Goal: Task Accomplishment & Management: Manage account settings

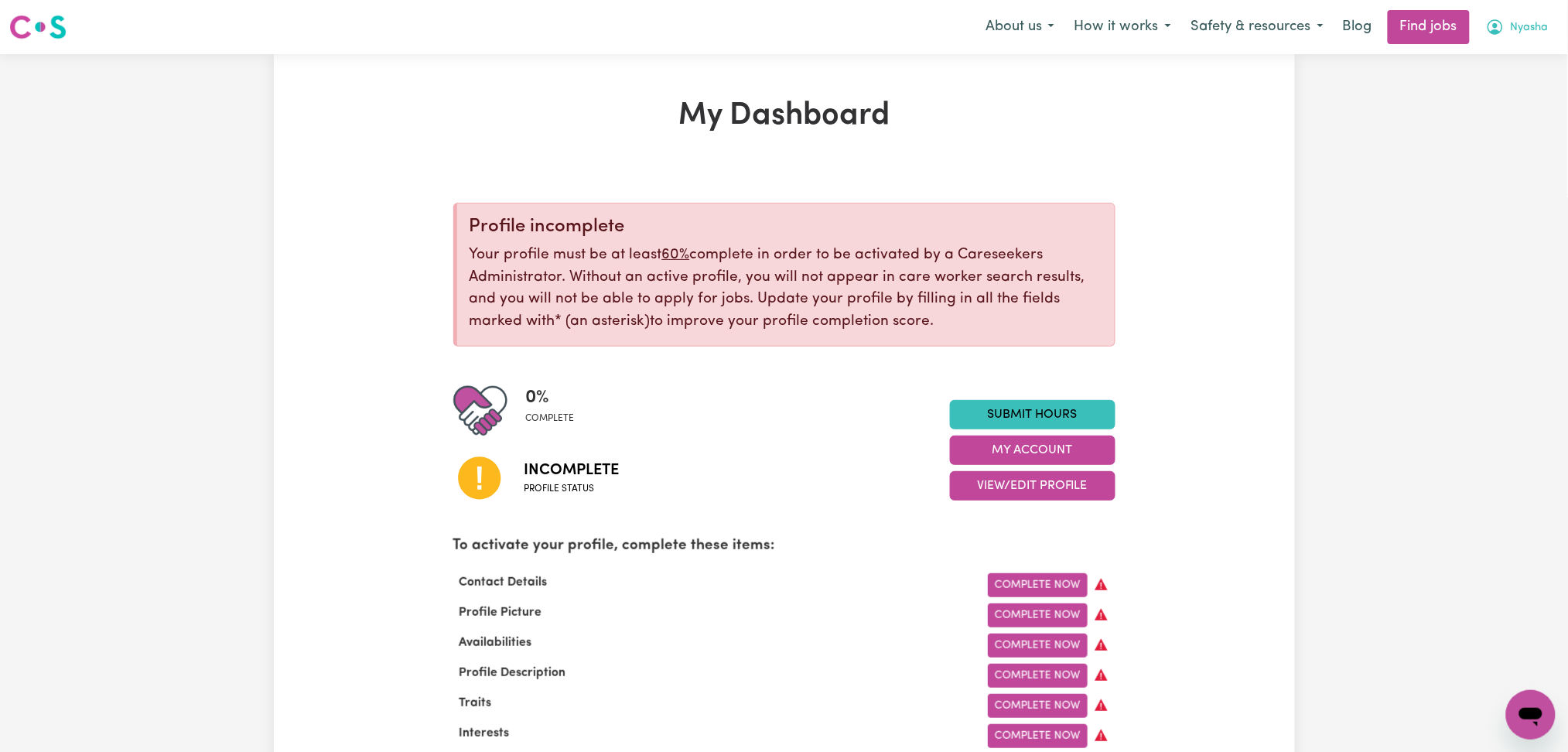
click at [1511, 20] on span "Nyasha" at bounding box center [1529, 28] width 38 height 17
click at [1498, 114] on link "Logout" at bounding box center [1497, 118] width 122 height 29
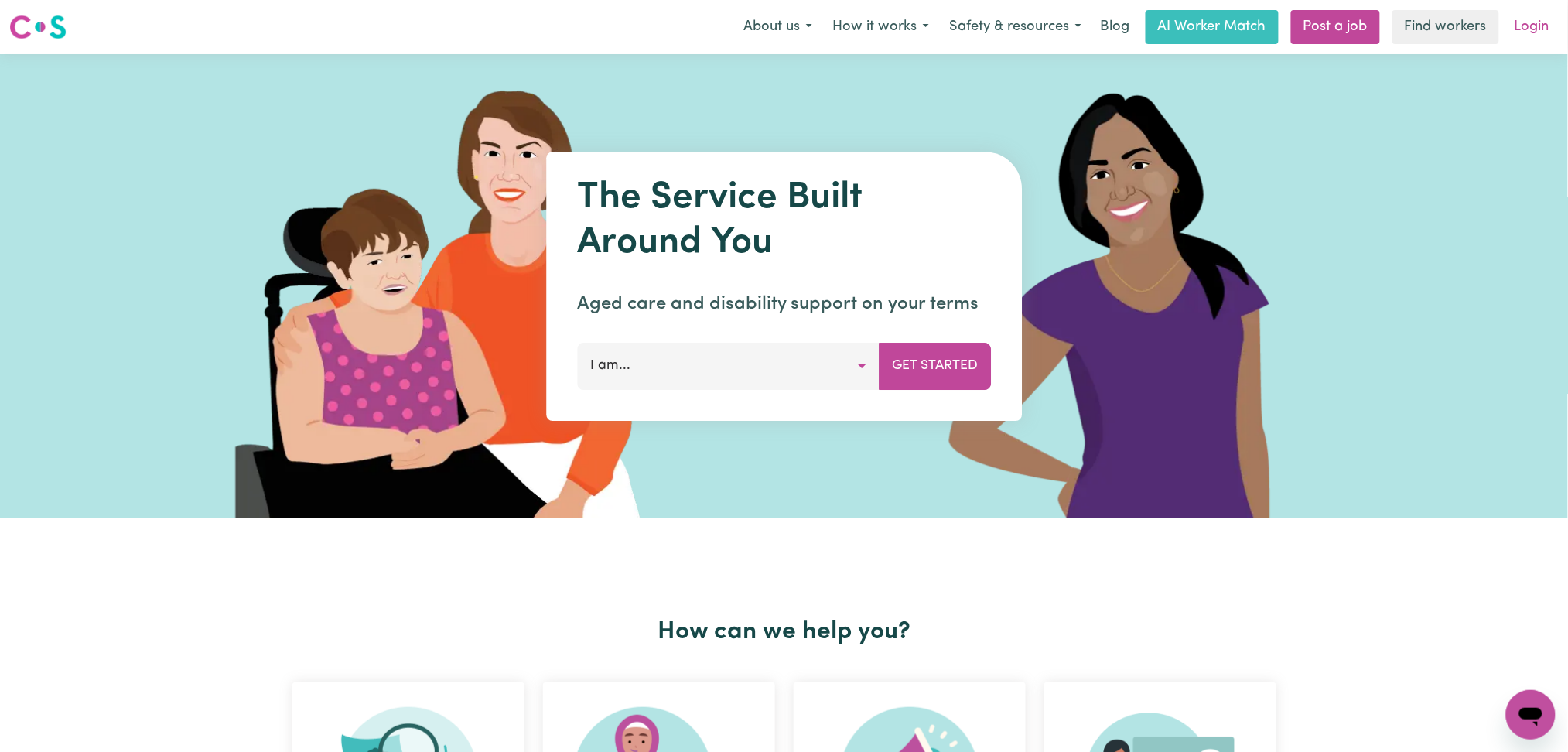
click at [1520, 33] on link "Login" at bounding box center [1532, 27] width 54 height 34
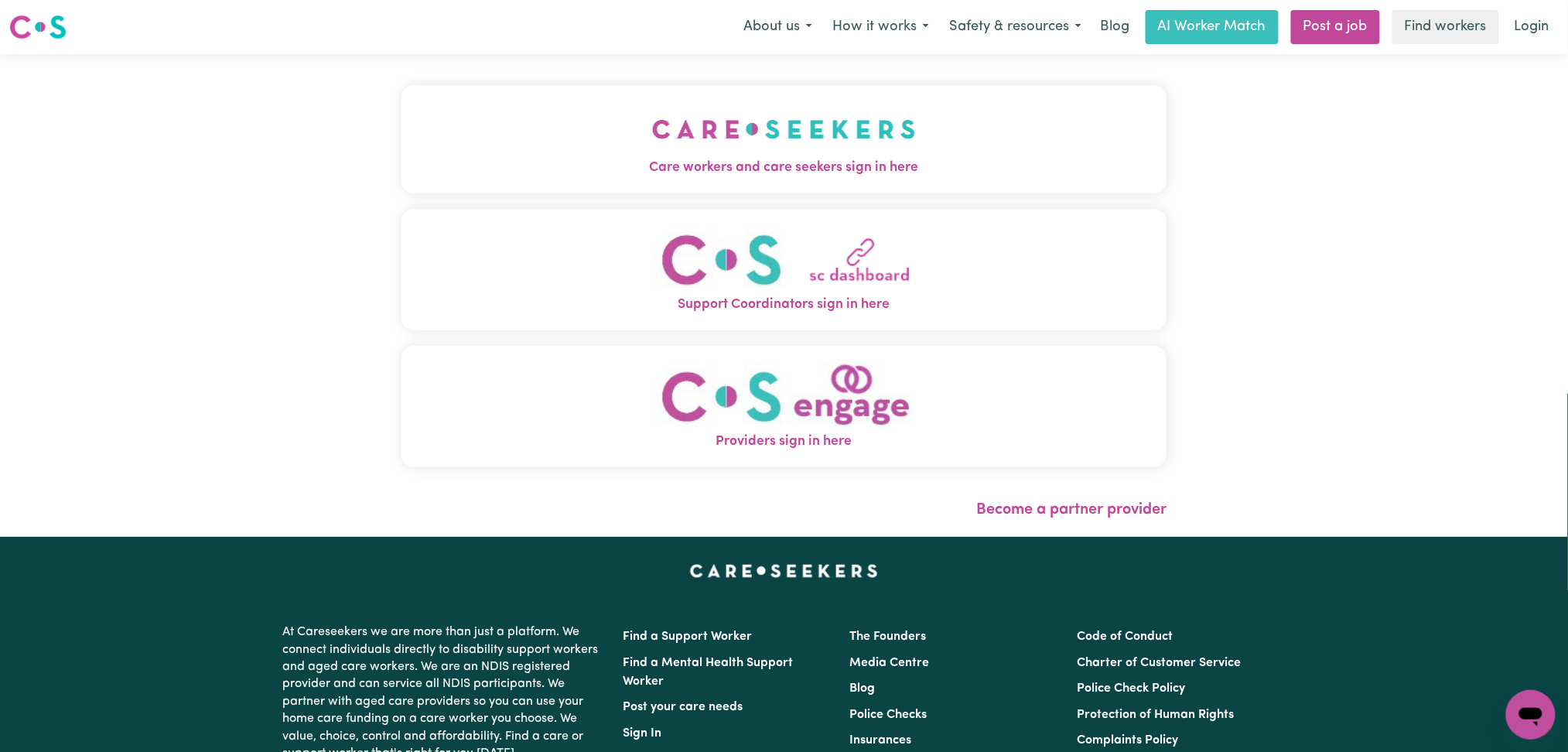
click at [629, 115] on div "Care workers and care seekers sign in here Support Coordinators sign in here Pr…" at bounding box center [784, 295] width 784 height 483
click at [511, 151] on button "Care workers and care seekers sign in here" at bounding box center [784, 138] width 766 height 108
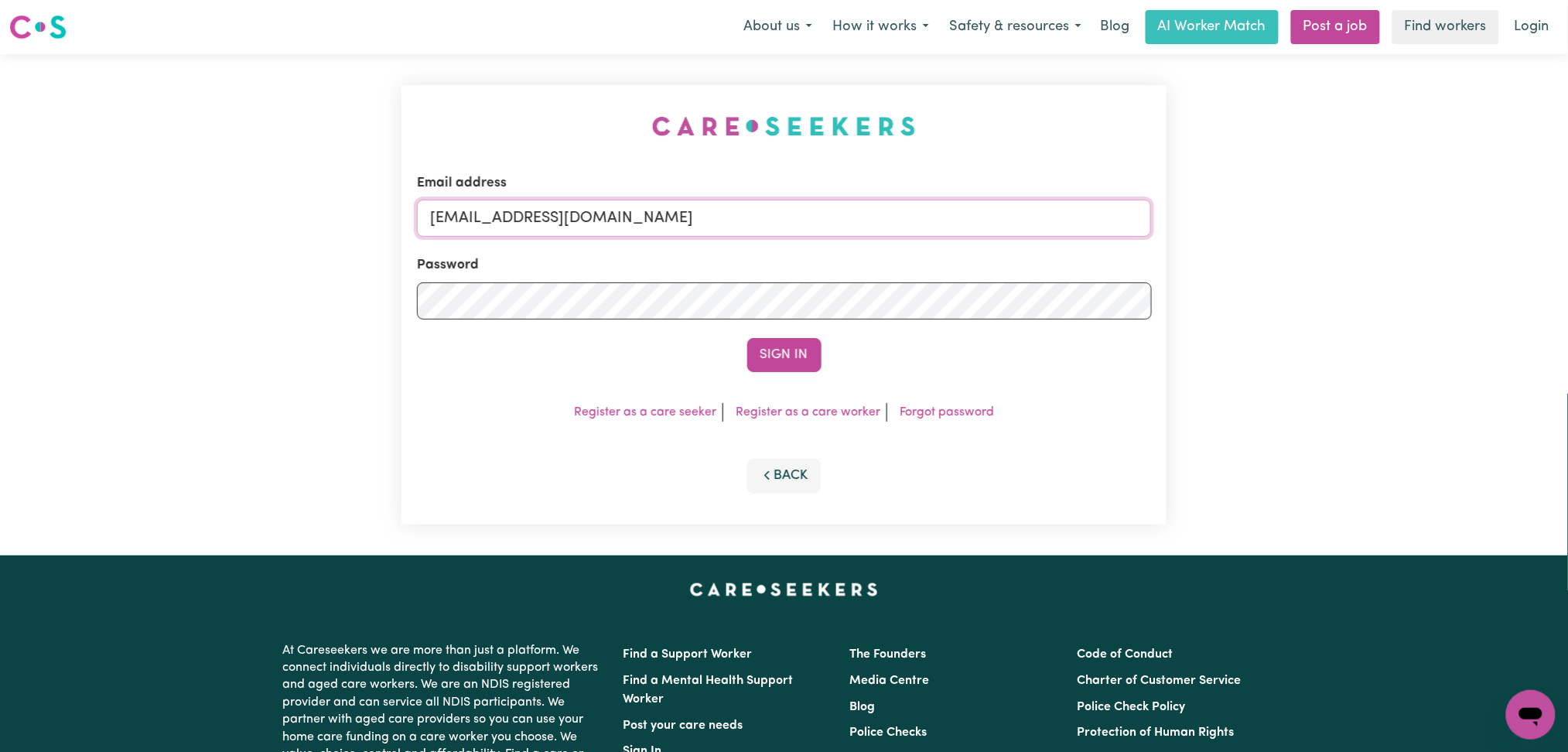
click at [649, 212] on input "[EMAIL_ADDRESS][DOMAIN_NAME]" at bounding box center [784, 218] width 735 height 37
drag, startPoint x: 596, startPoint y: 220, endPoint x: 594, endPoint y: 234, distance: 14.1
click at [596, 220] on input "[EMAIL_ADDRESS][DOMAIN_NAME]" at bounding box center [784, 218] width 735 height 37
drag, startPoint x: 508, startPoint y: 211, endPoint x: 956, endPoint y: 220, distance: 448.1
click at [972, 211] on input "Superuser~[EMAIL_ADDRESS][DOMAIN_NAME]" at bounding box center [784, 218] width 735 height 37
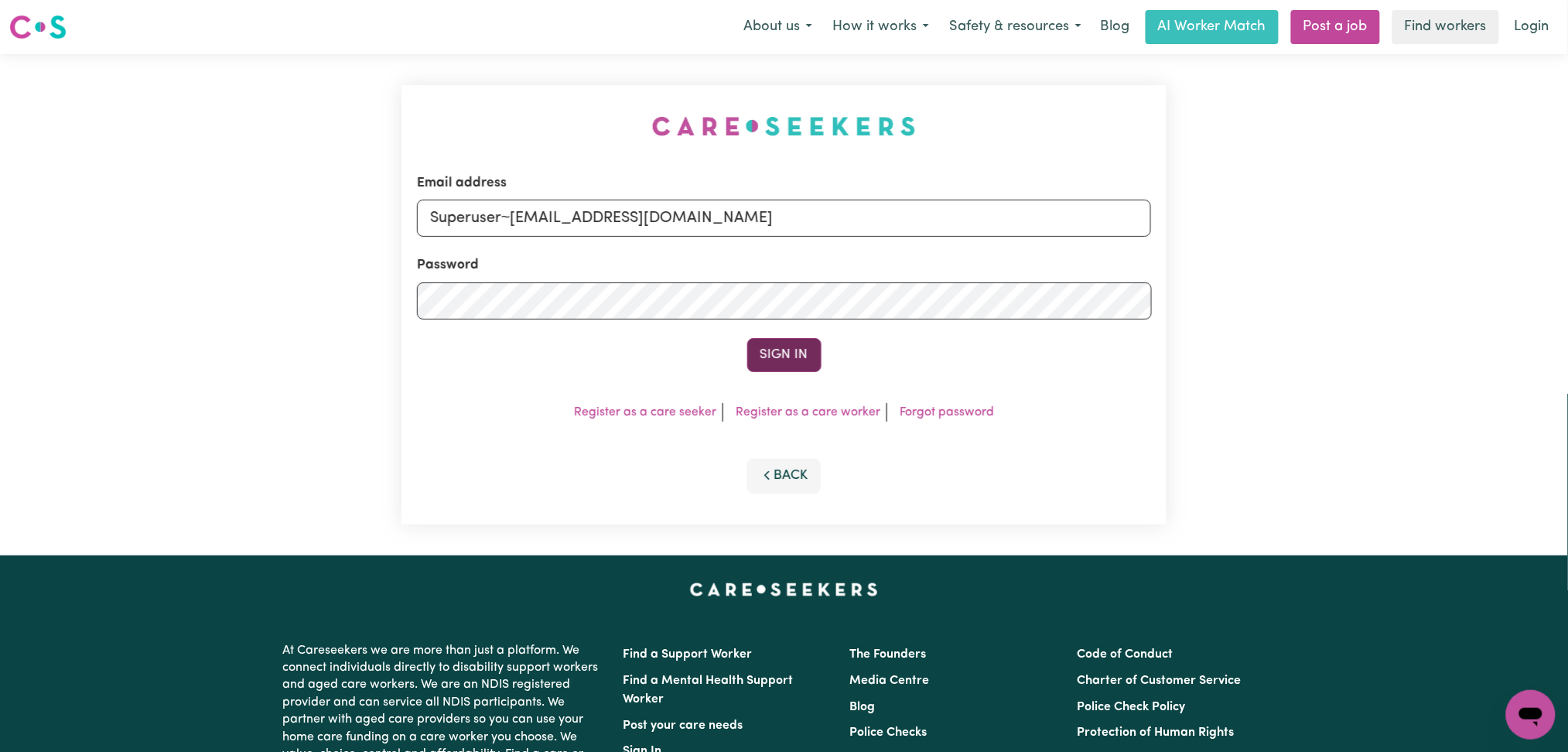
type input "Superuser~[EMAIL_ADDRESS][DOMAIN_NAME]"
drag, startPoint x: 777, startPoint y: 353, endPoint x: 826, endPoint y: 342, distance: 50.2
click at [778, 354] on button "Sign In" at bounding box center [784, 355] width 75 height 34
